Goal: Task Accomplishment & Management: Manage account settings

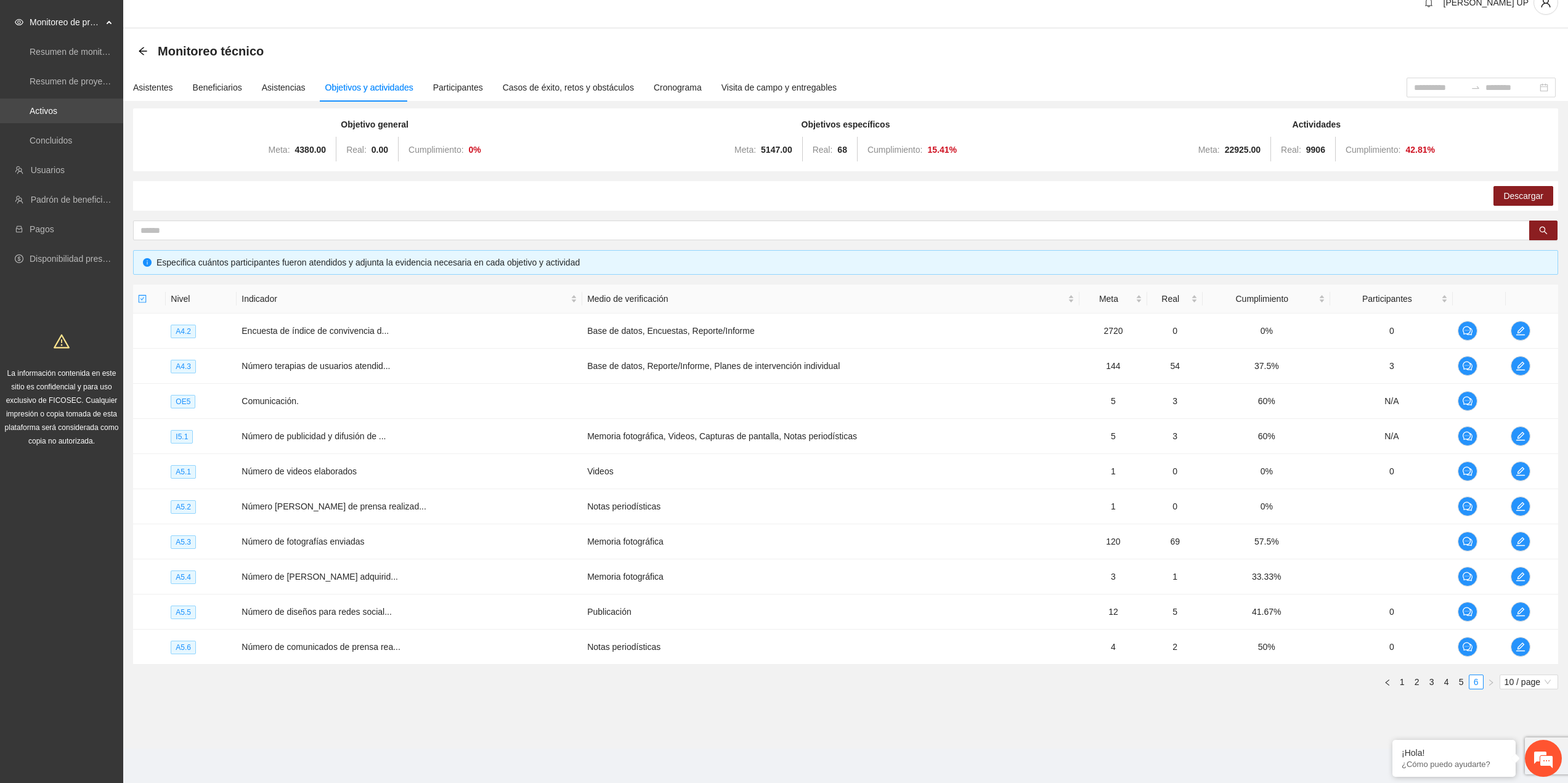
click at [44, 115] on link "Activos" at bounding box center [43, 111] width 28 height 10
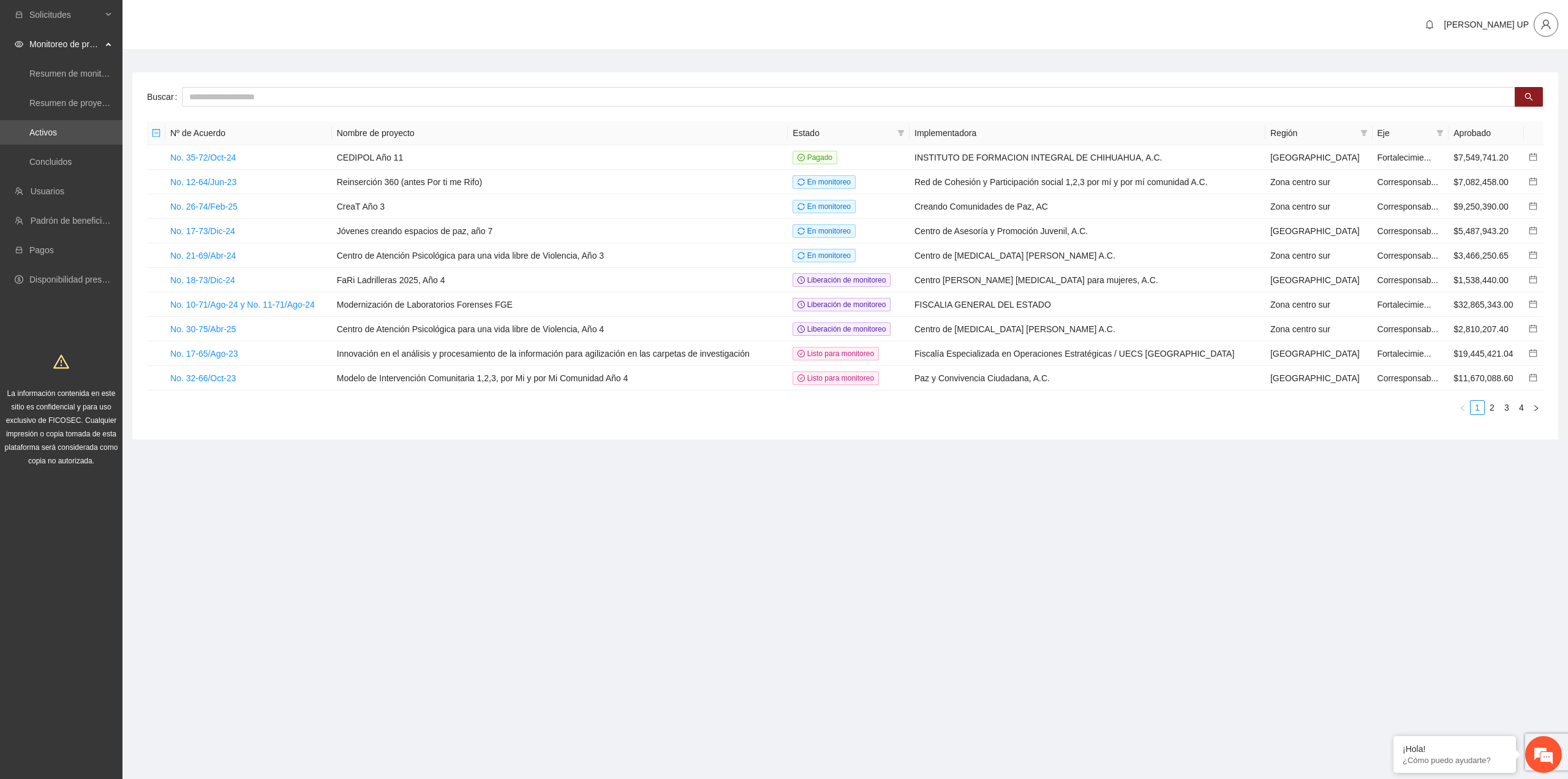
click at [1554, 26] on span "user" at bounding box center [1546, 25] width 23 height 11
click at [1528, 76] on span "Cerrar sesión" at bounding box center [1514, 70] width 78 height 13
